Goal: Task Accomplishment & Management: Manage account settings

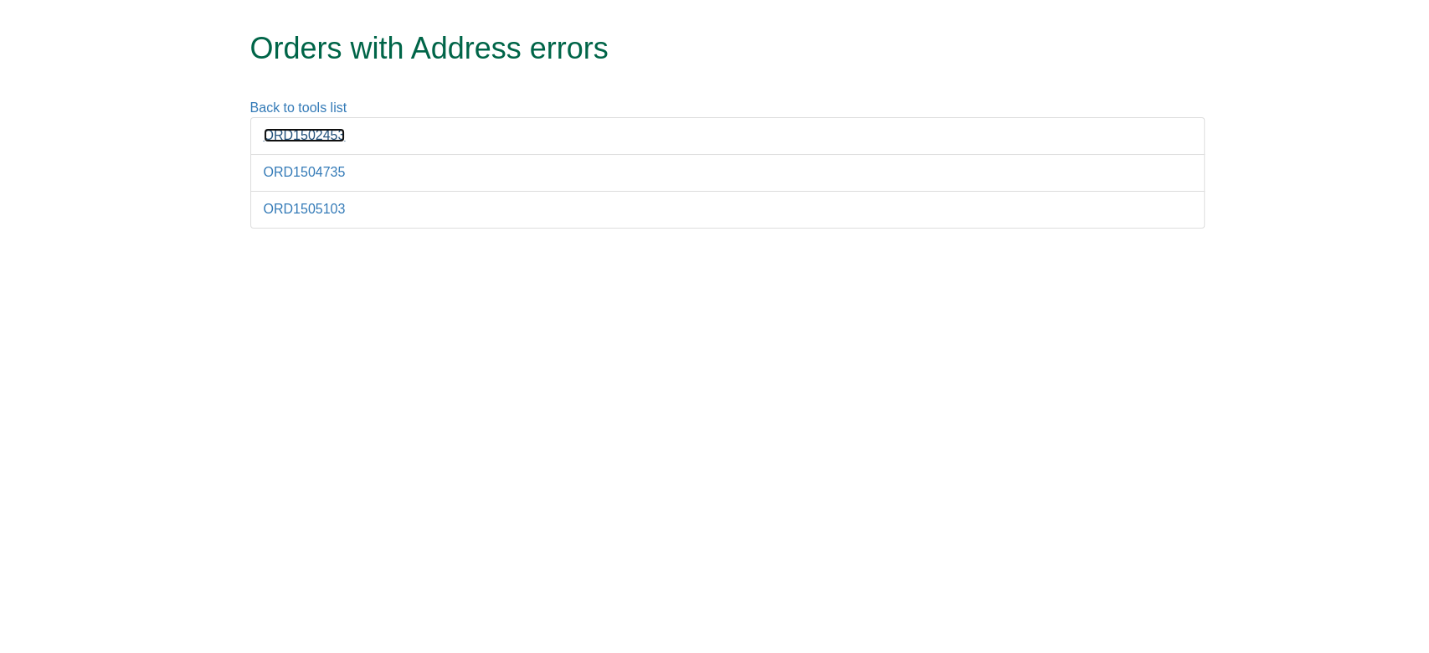
click at [322, 138] on link "ORD1502453" at bounding box center [305, 135] width 82 height 14
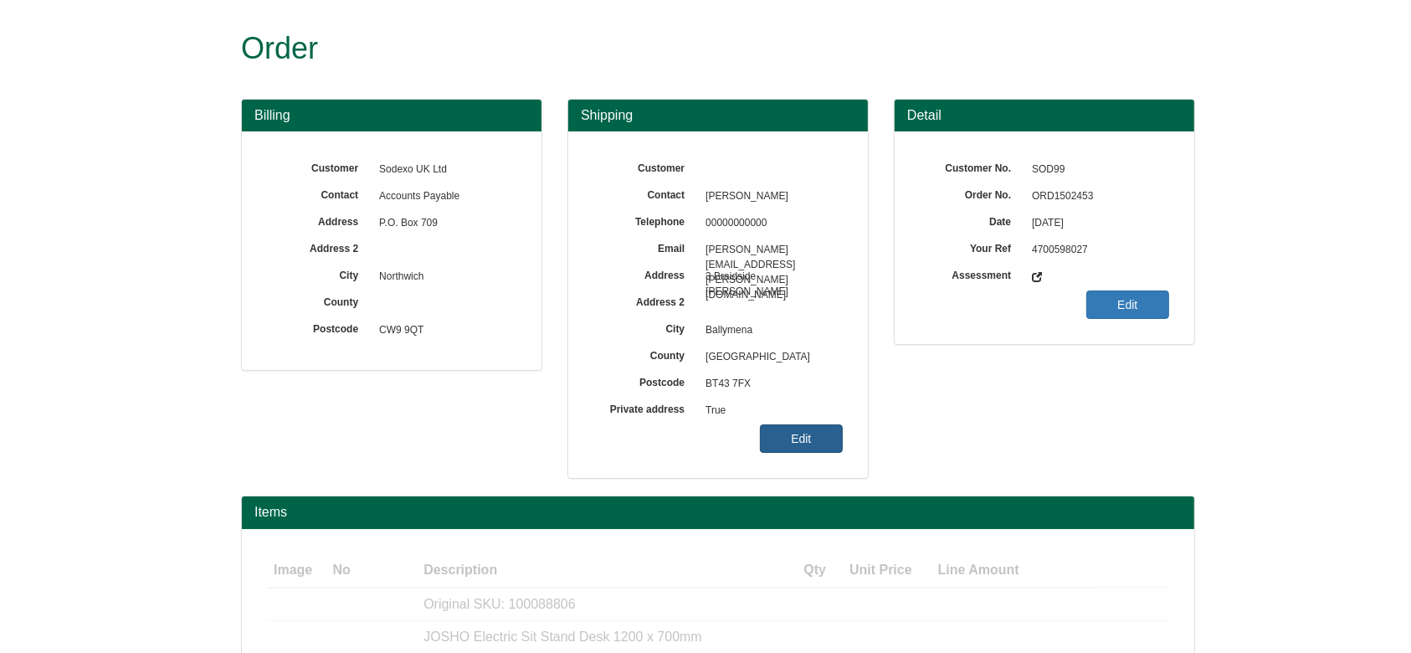
click at [789, 434] on link "Edit" at bounding box center [801, 438] width 83 height 28
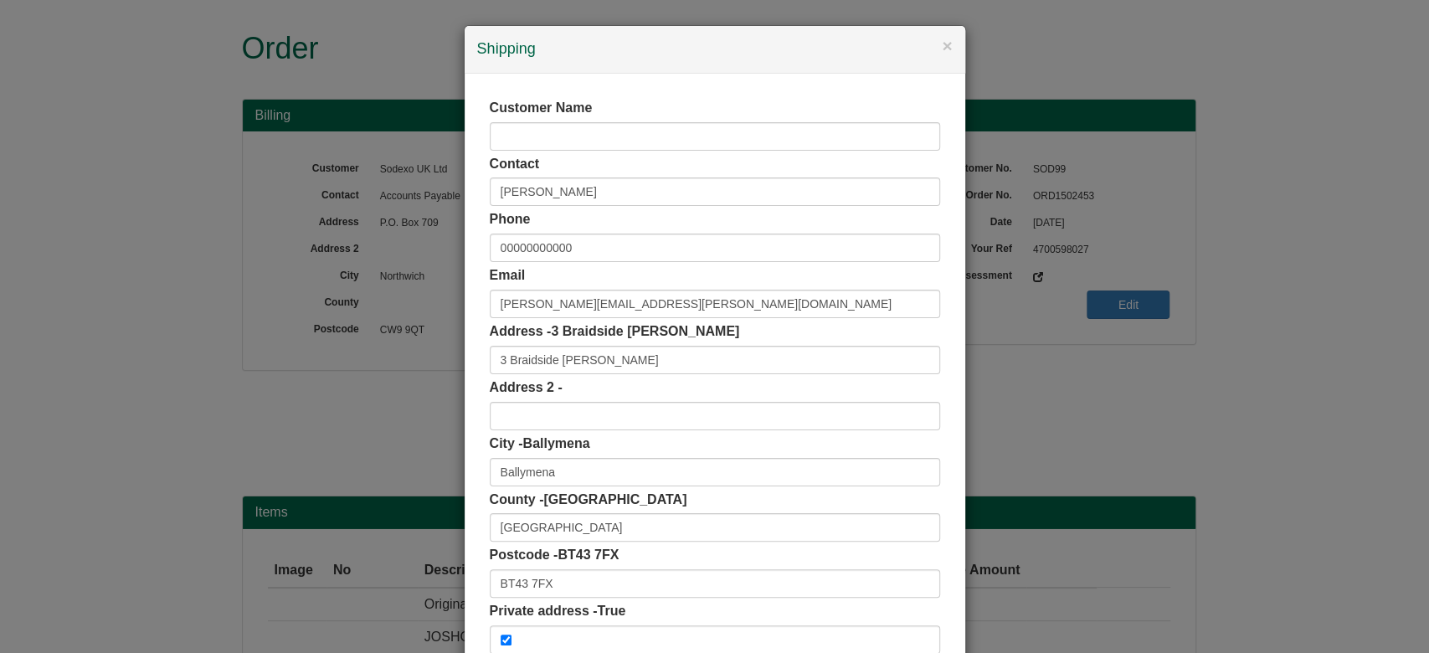
scroll to position [105, 0]
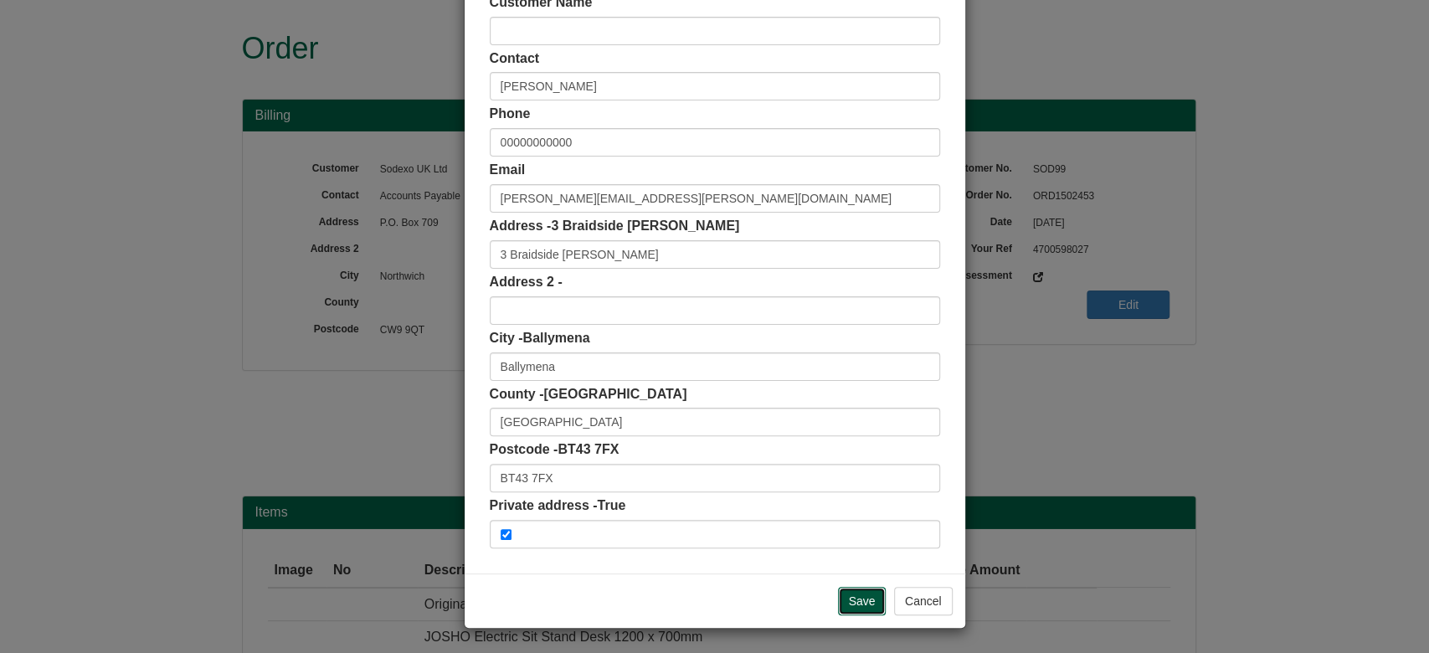
click at [838, 612] on input "Save" at bounding box center [862, 601] width 49 height 28
